Goal: Task Accomplishment & Management: Use online tool/utility

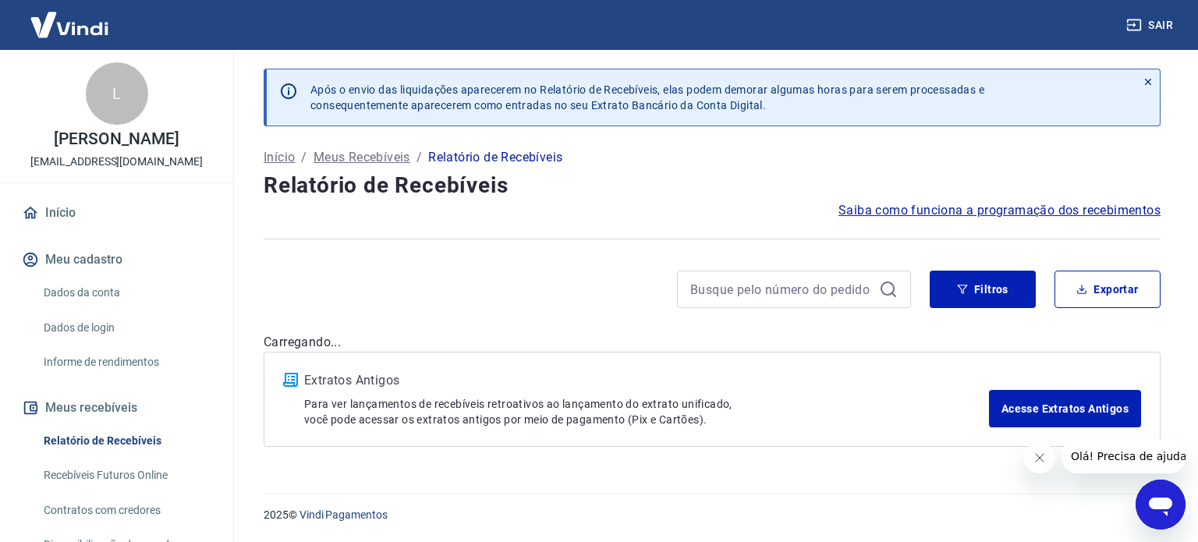
click at [654, 180] on h4 "Relatório de Recebíveis" at bounding box center [712, 185] width 897 height 31
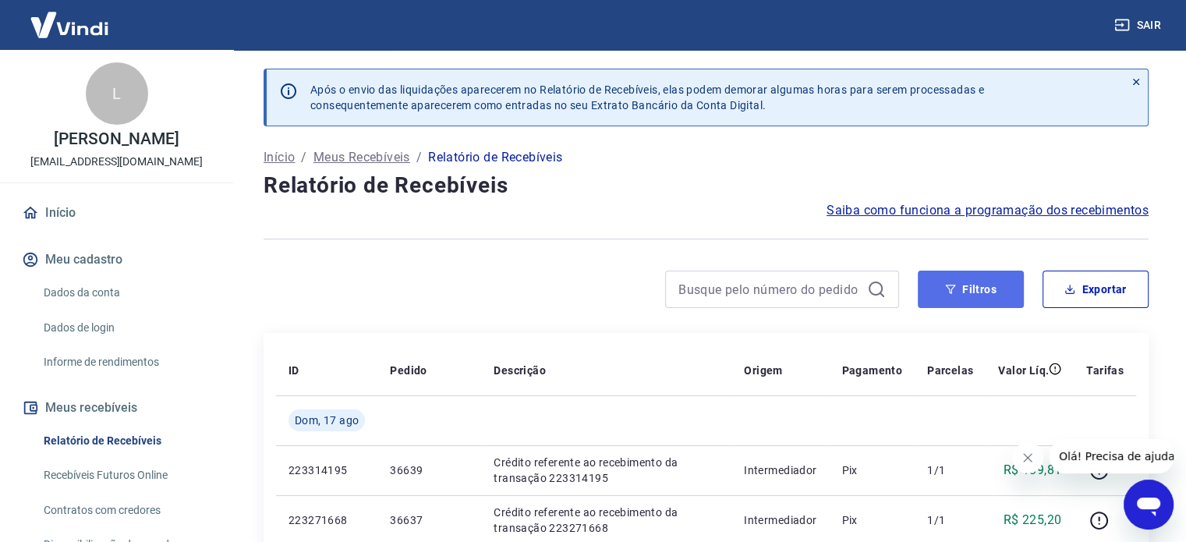
click at [1016, 294] on button "Filtros" at bounding box center [971, 289] width 106 height 37
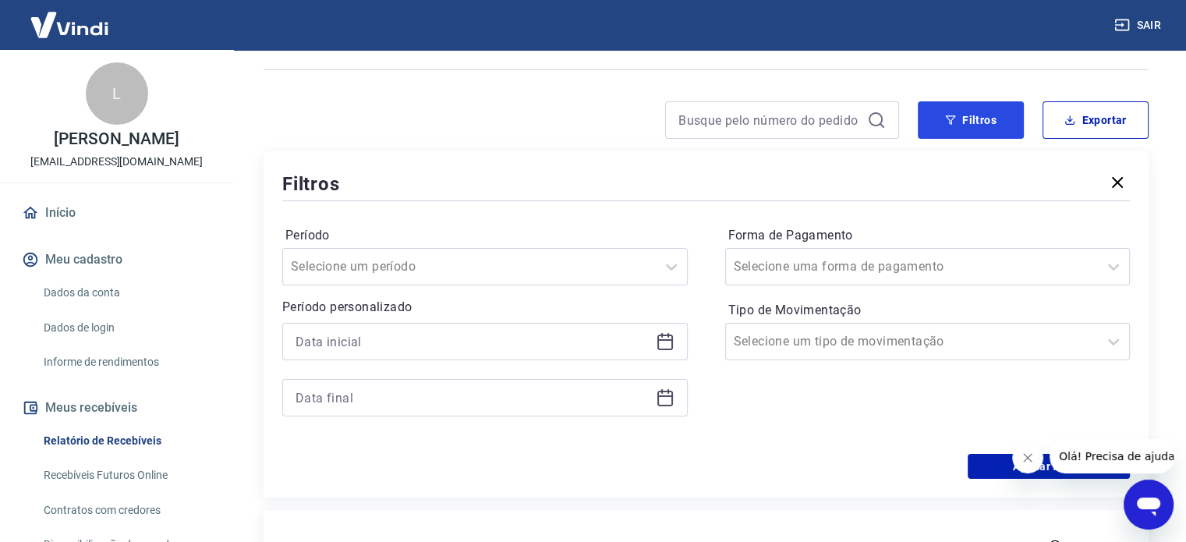
scroll to position [234, 0]
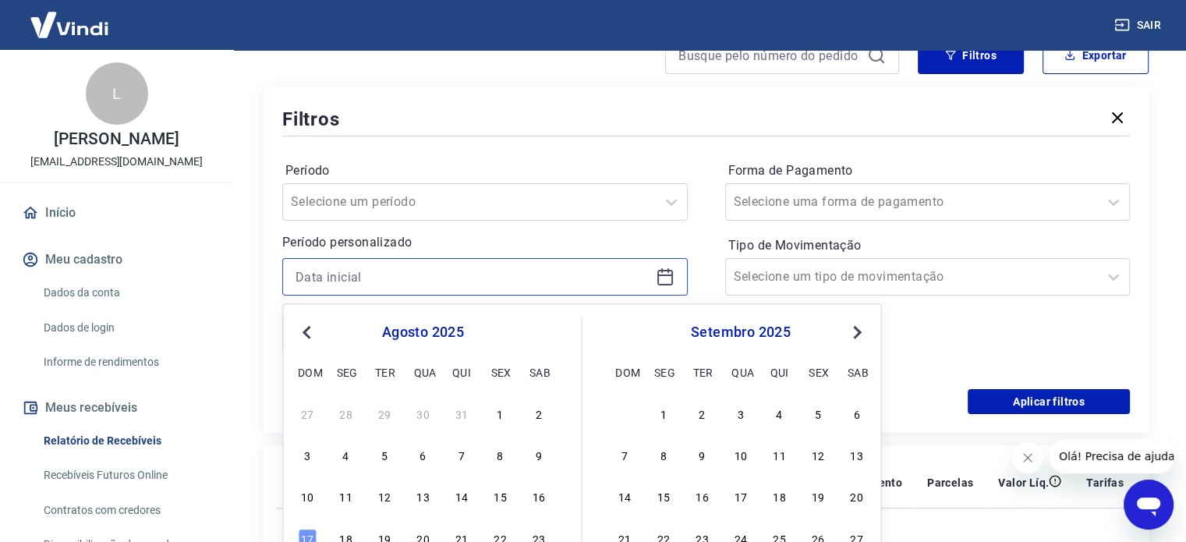
click at [499, 271] on input at bounding box center [473, 276] width 354 height 23
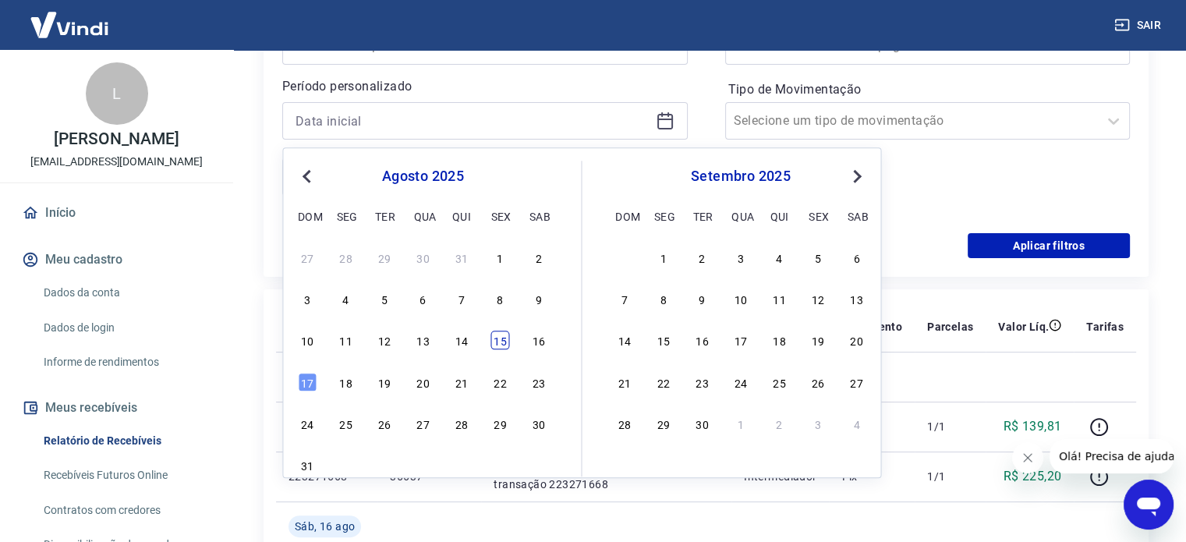
click at [505, 345] on div "15" at bounding box center [500, 341] width 19 height 19
type input "[DATE]"
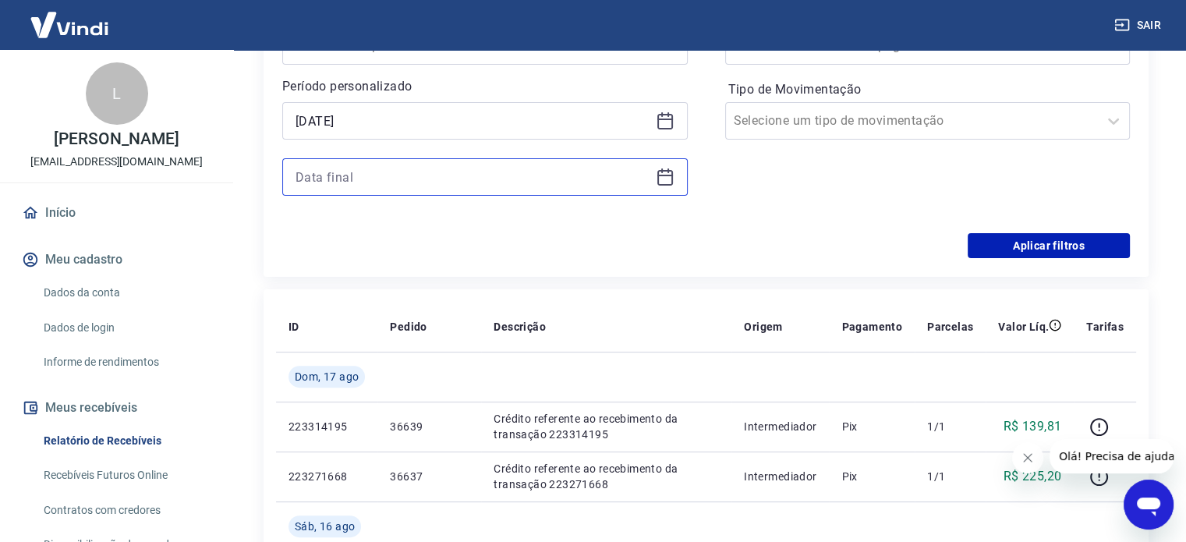
click at [502, 177] on input at bounding box center [473, 176] width 354 height 23
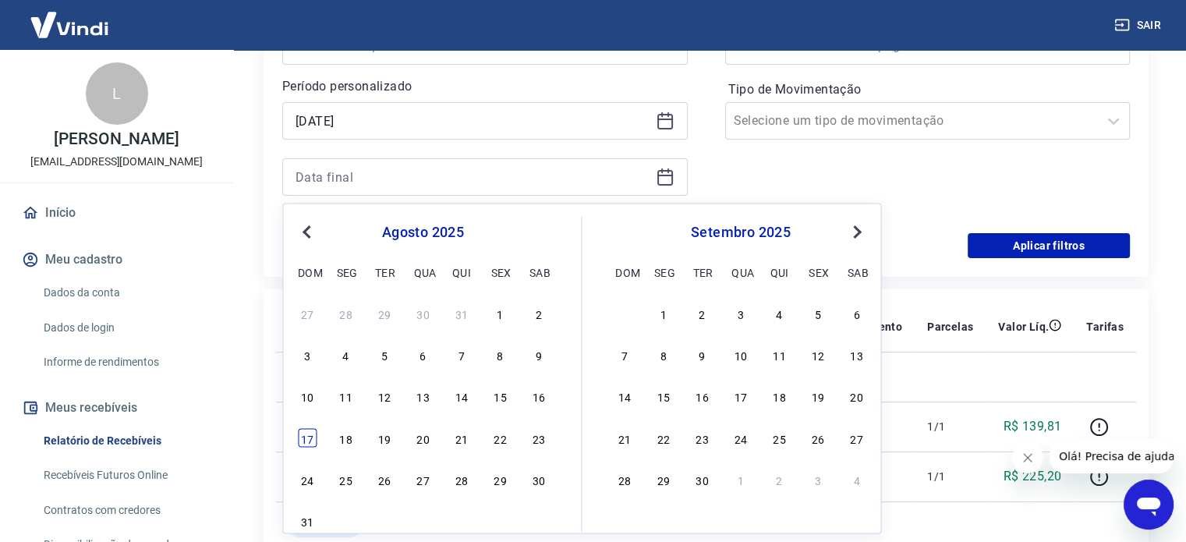
click at [310, 435] on div "17" at bounding box center [307, 437] width 19 height 19
type input "[DATE]"
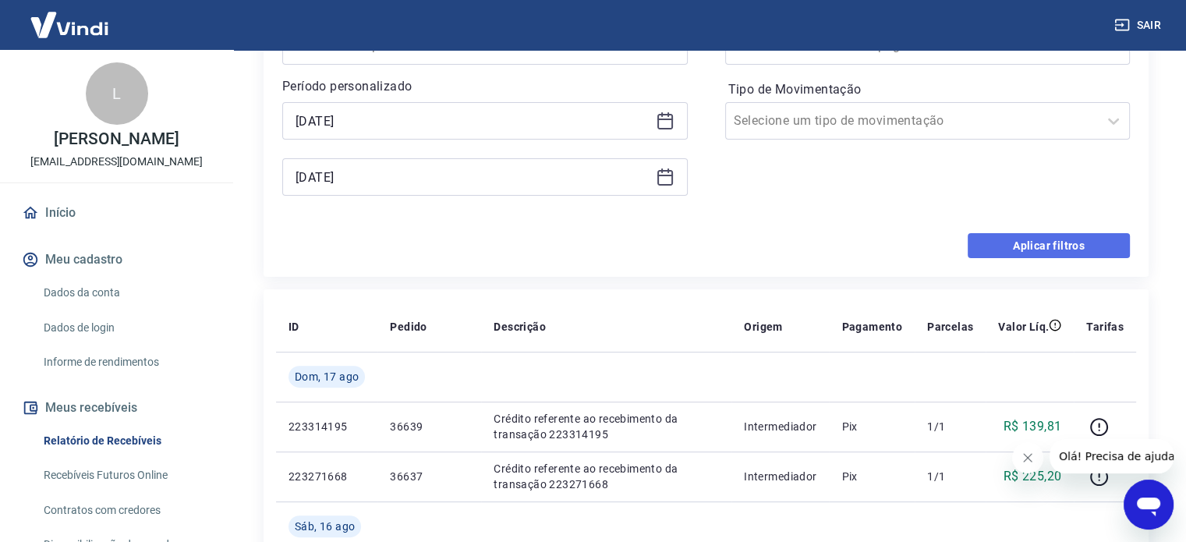
click at [1050, 248] on button "Aplicar filtros" at bounding box center [1049, 245] width 162 height 25
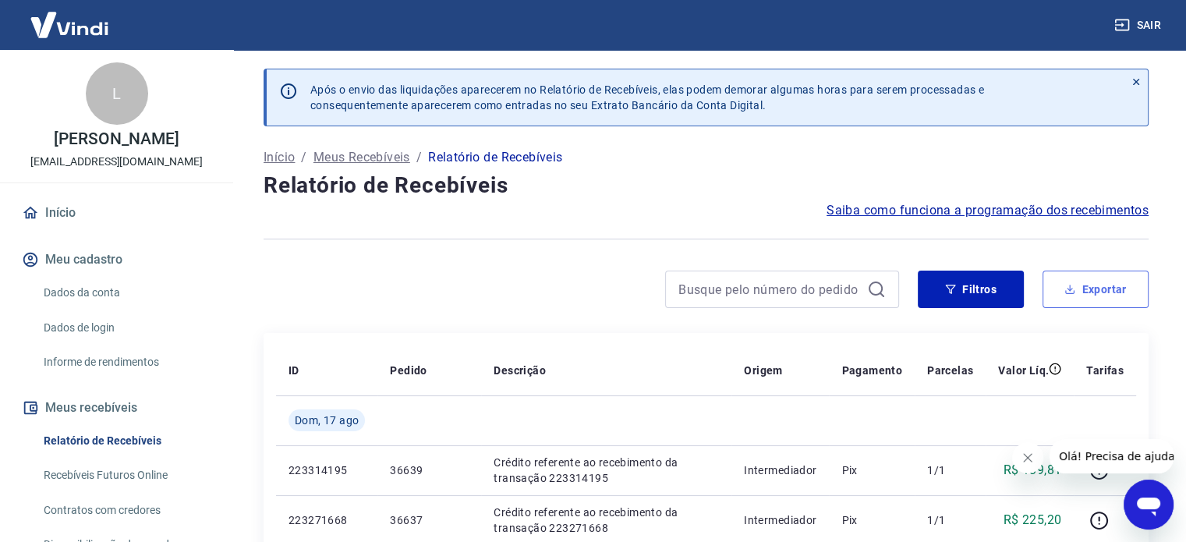
click at [1102, 303] on button "Exportar" at bounding box center [1096, 289] width 106 height 37
type input "[DATE]"
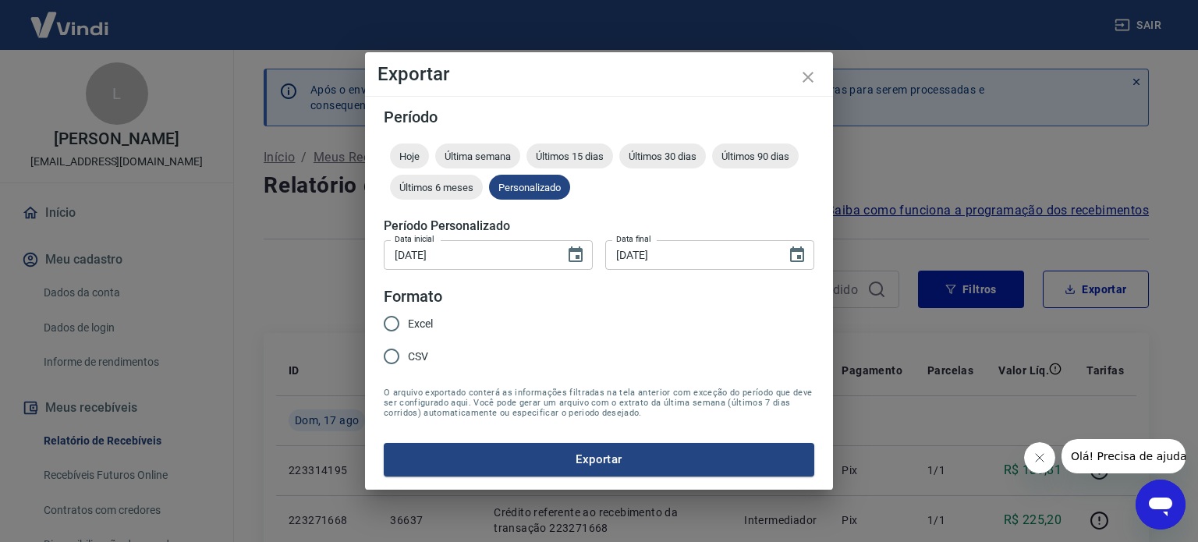
click at [416, 320] on span "Excel" at bounding box center [420, 324] width 25 height 16
click at [408, 320] on input "Excel" at bounding box center [391, 323] width 33 height 33
radio input "true"
click at [580, 452] on button "Exportar" at bounding box center [599, 459] width 431 height 33
